Goal: Communication & Community: Answer question/provide support

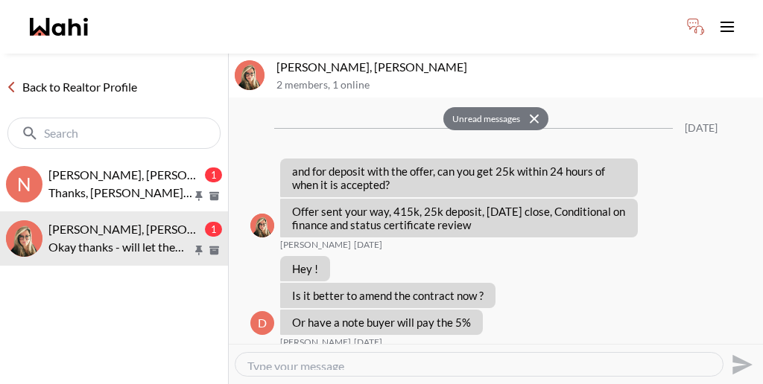
scroll to position [2229, 0]
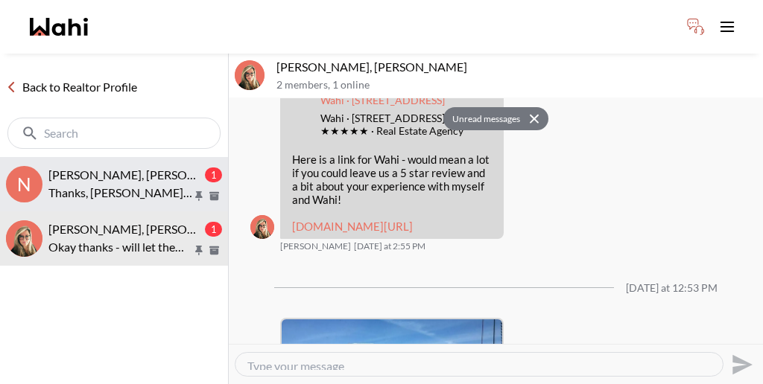
click at [133, 184] on p "Thanks, [PERSON_NAME]. We are on our way." at bounding box center [120, 193] width 144 height 18
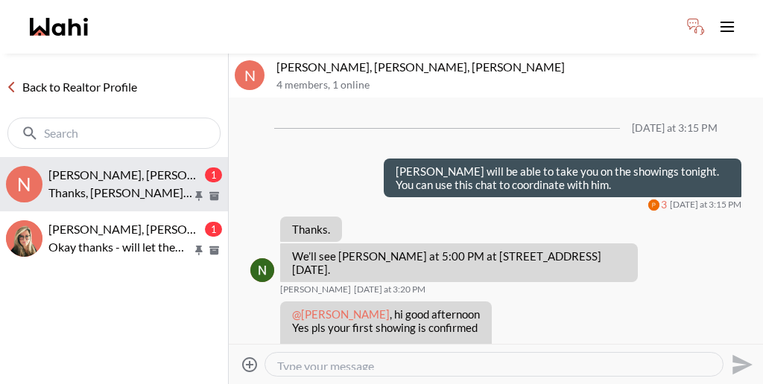
scroll to position [169, 0]
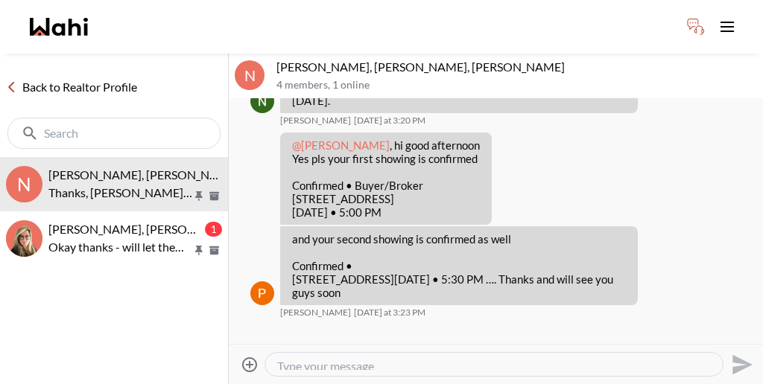
click at [217, 192] on icon "Archive" at bounding box center [214, 196] width 10 height 8
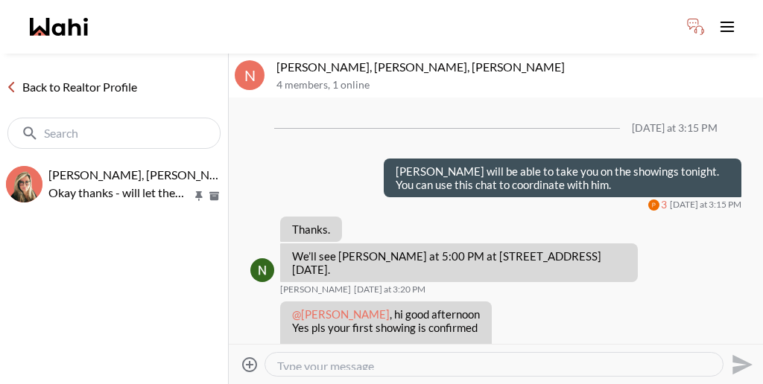
scroll to position [97, 0]
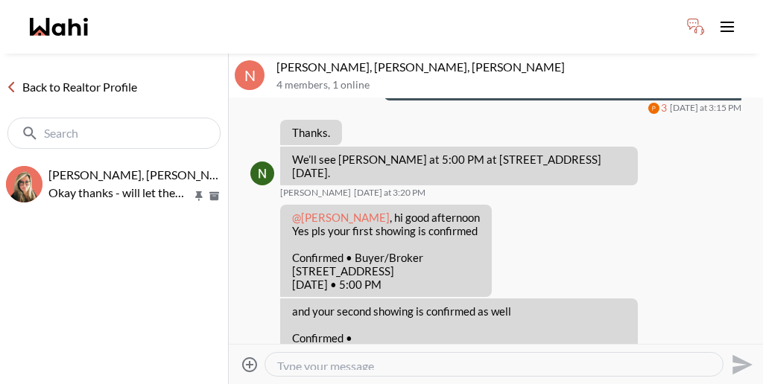
click at [83, 77] on link "Back to Realtor Profile" at bounding box center [71, 86] width 143 height 19
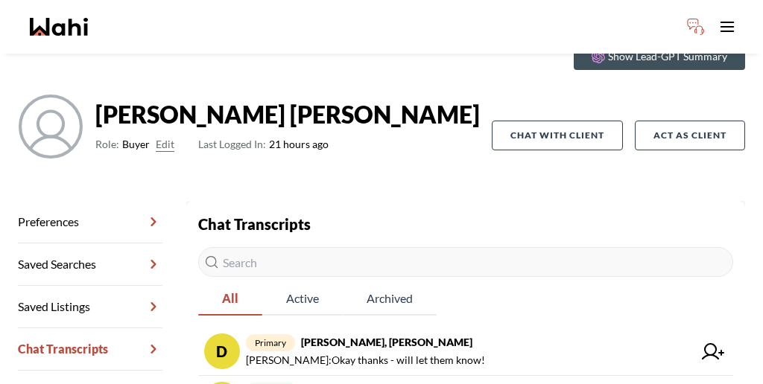
scroll to position [72, 0]
